Goal: Task Accomplishment & Management: Complete application form

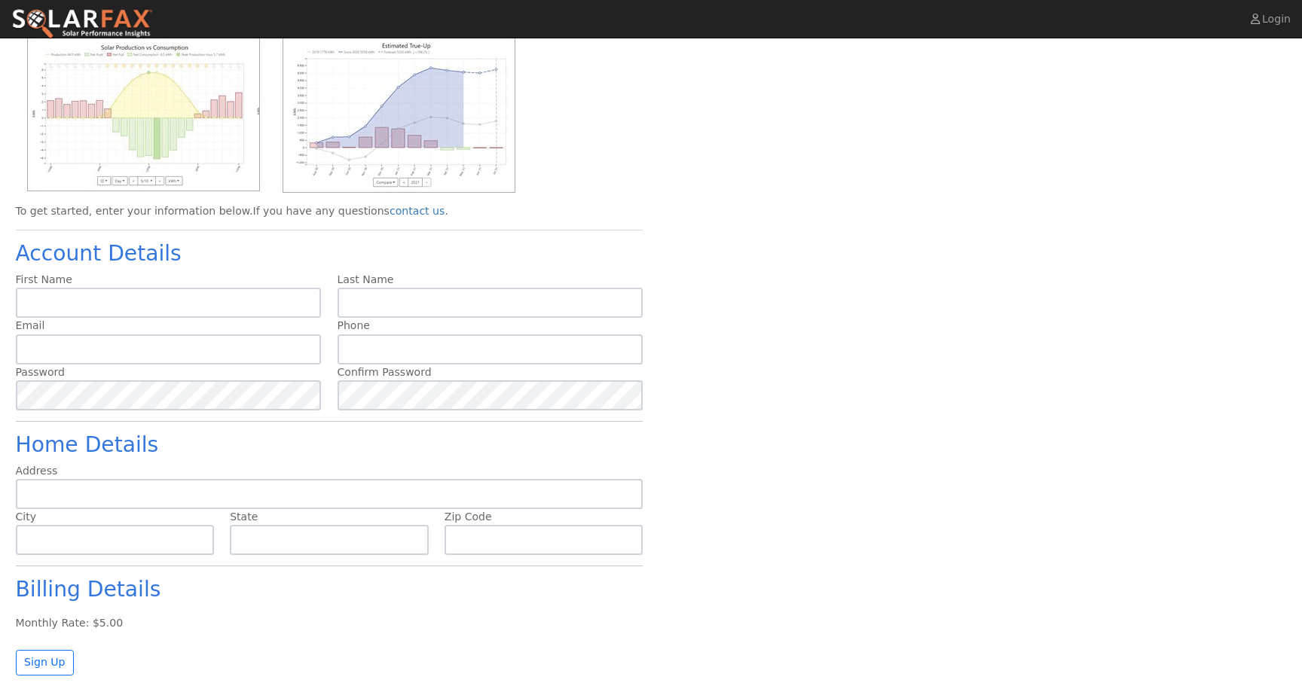
scroll to position [188, 0]
